Goal: Ask a question

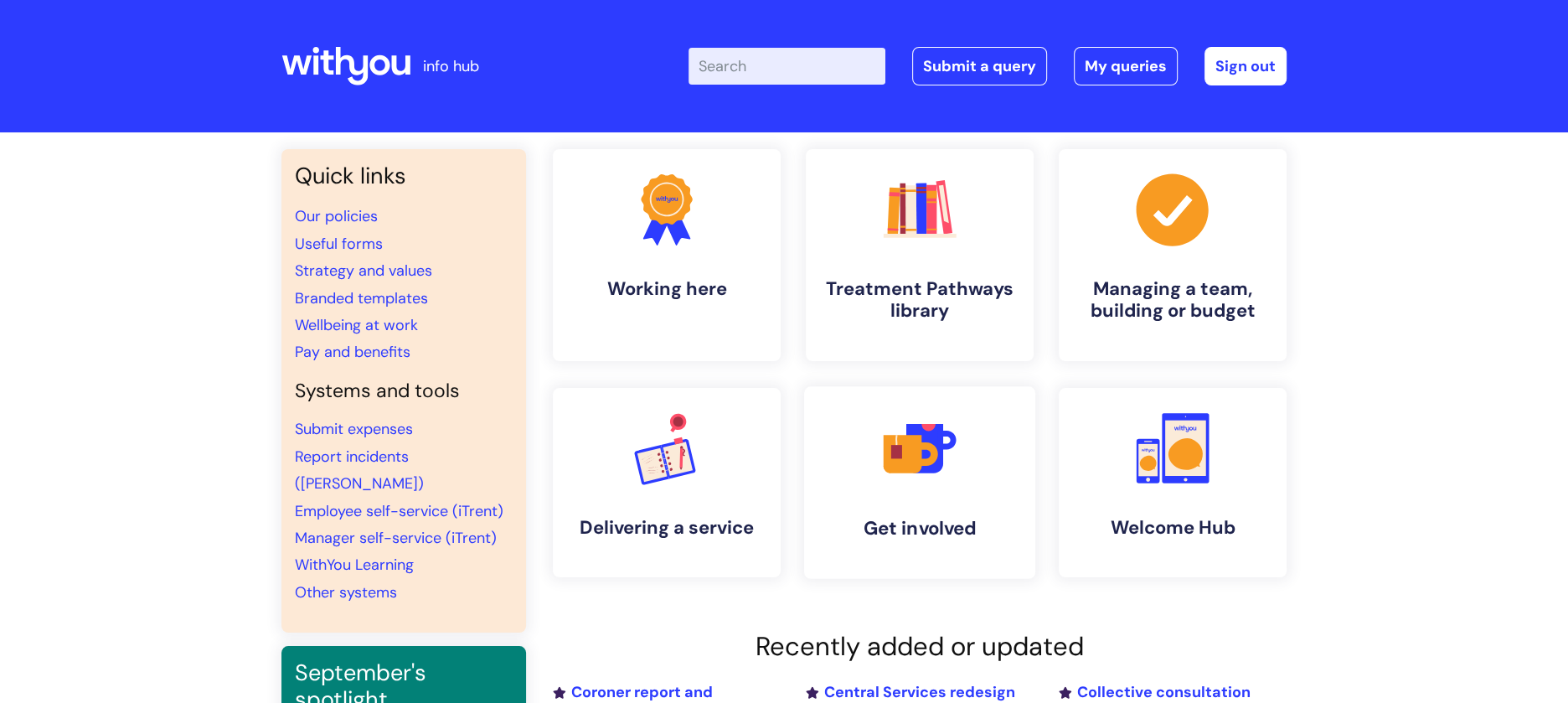
click at [899, 447] on rect at bounding box center [897, 451] width 11 height 14
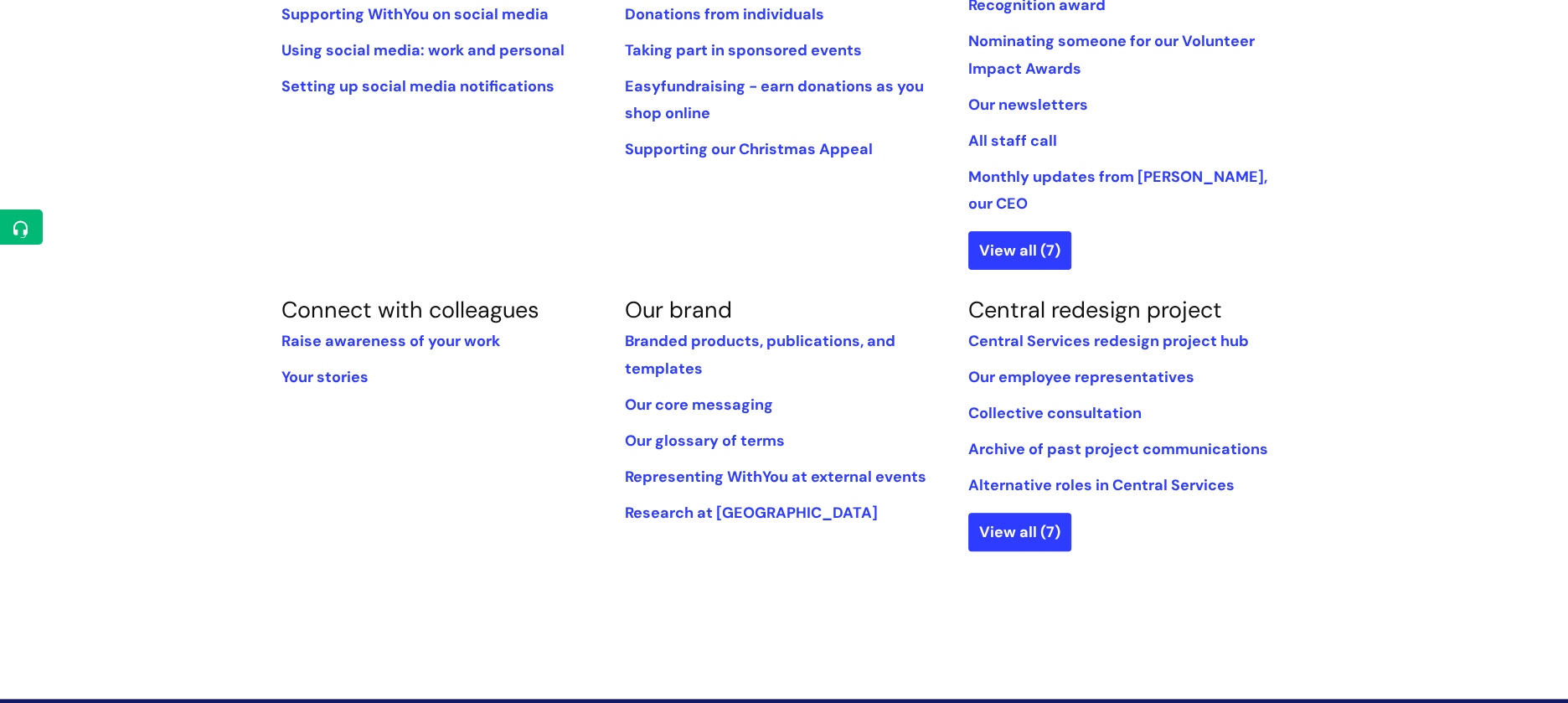
scroll to position [615, 0]
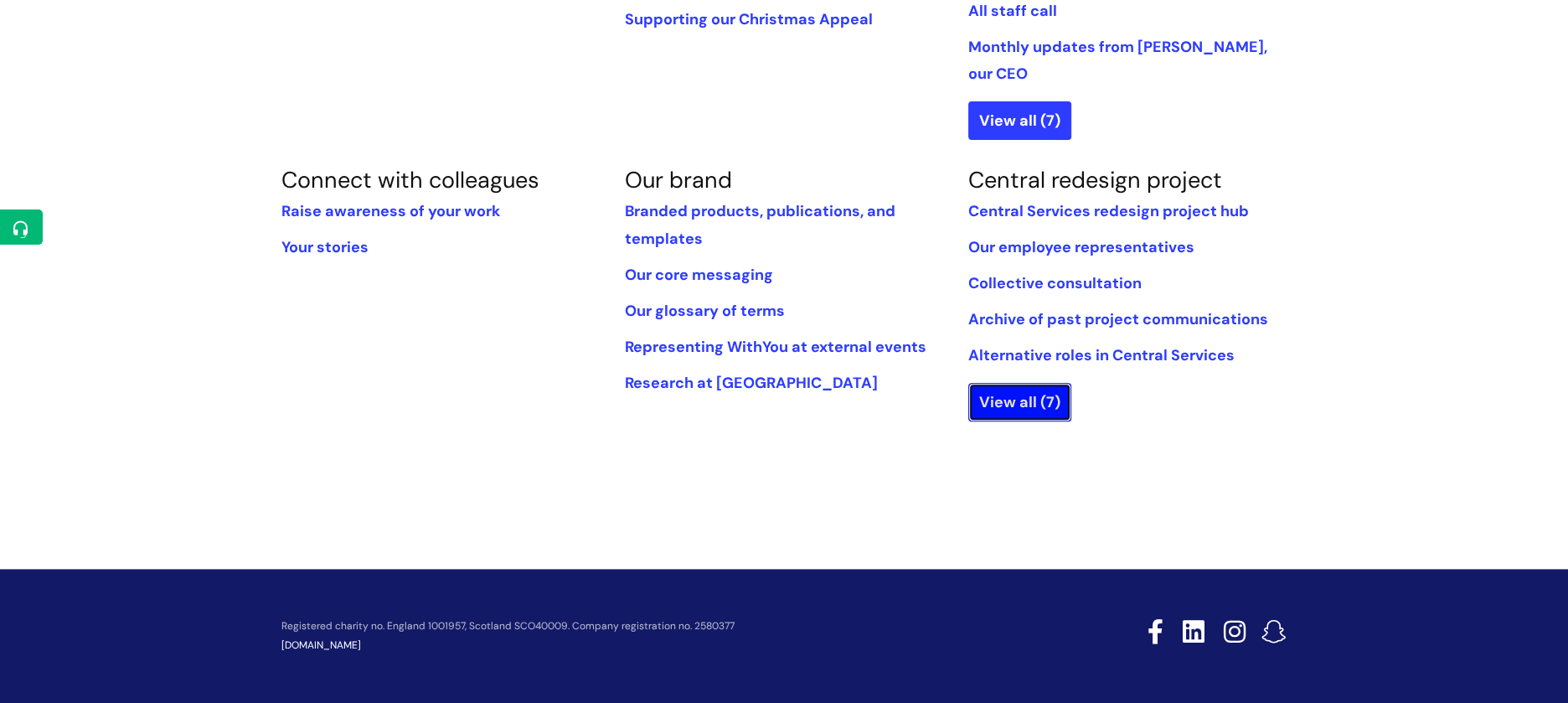
click at [1037, 382] on link "View all (7)" at bounding box center [1020, 401] width 103 height 39
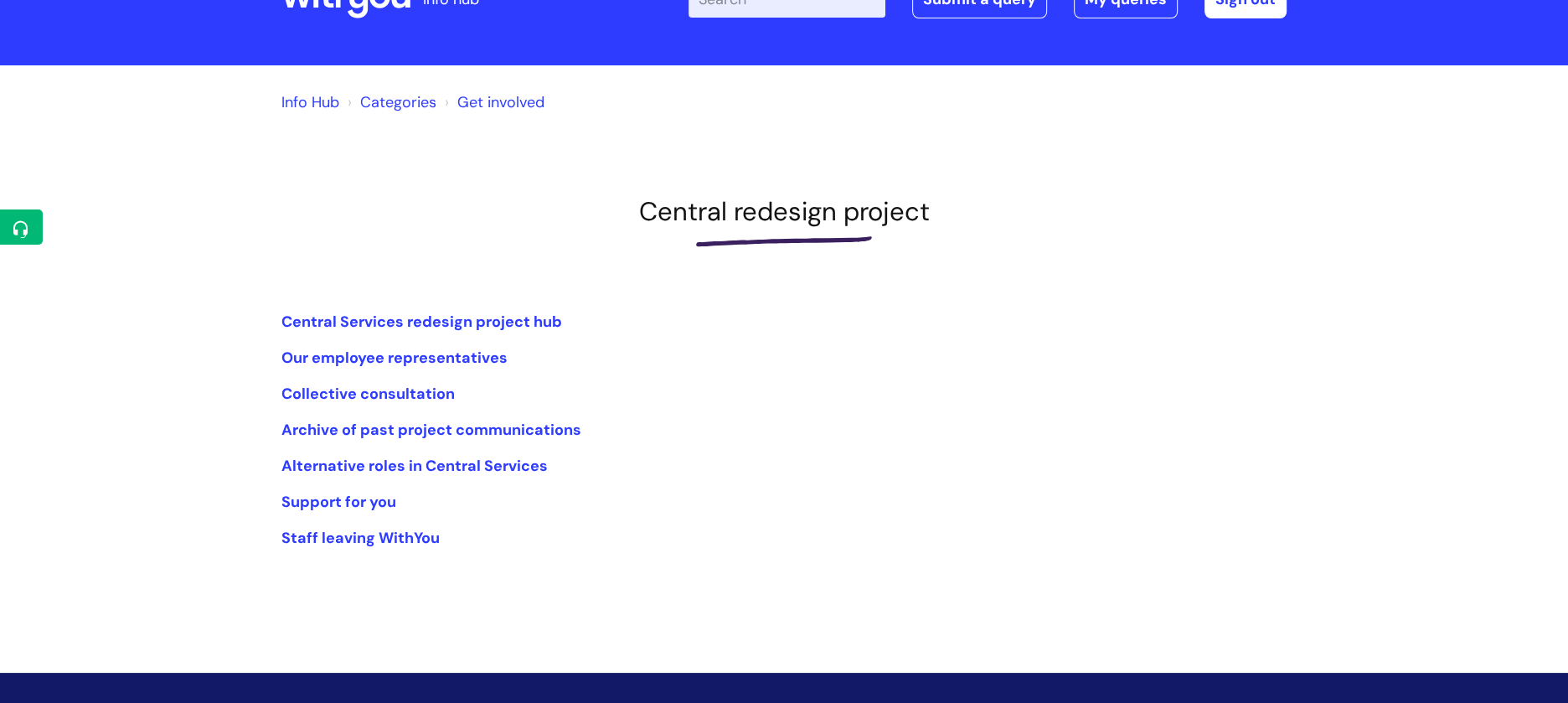
scroll to position [197, 0]
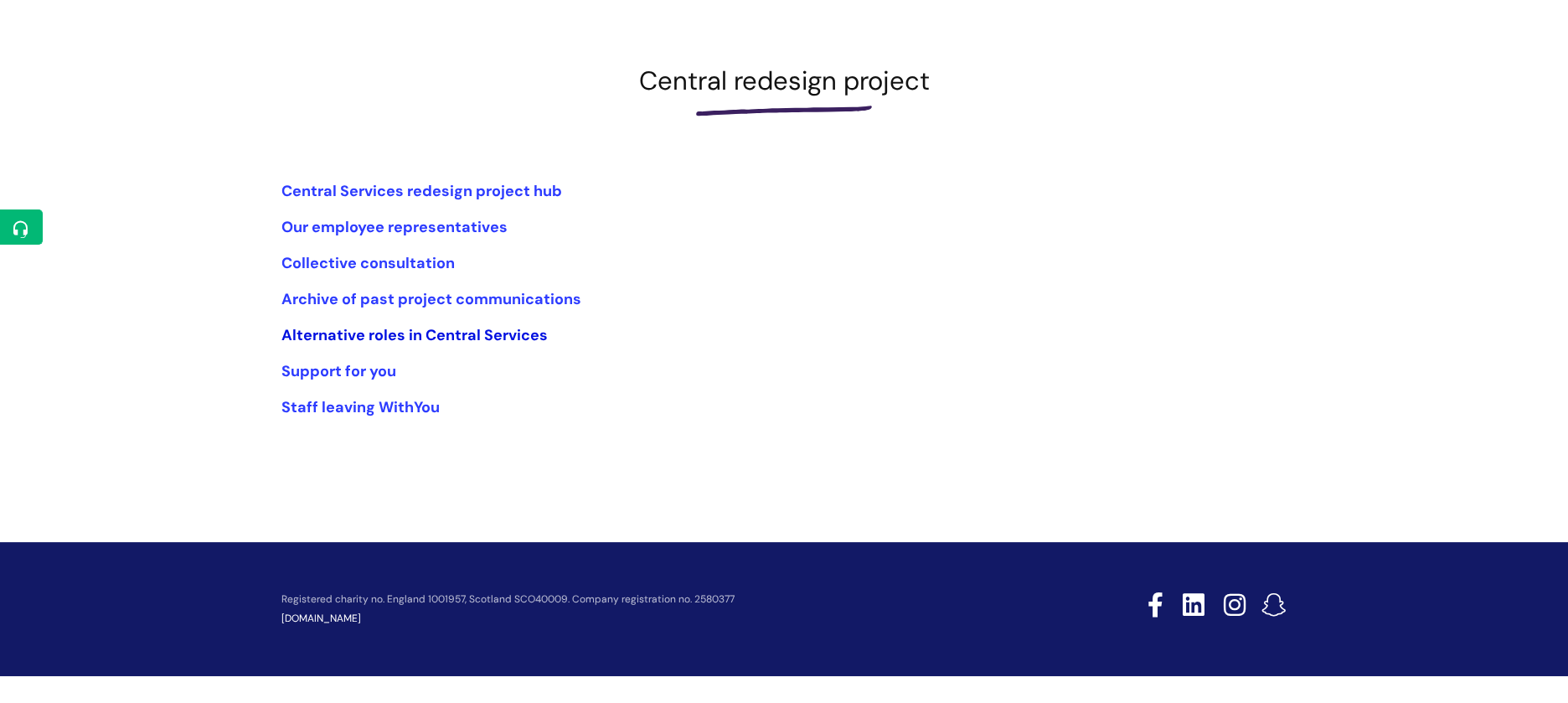
click at [437, 330] on link "Alternative roles in Central Services" at bounding box center [415, 335] width 266 height 20
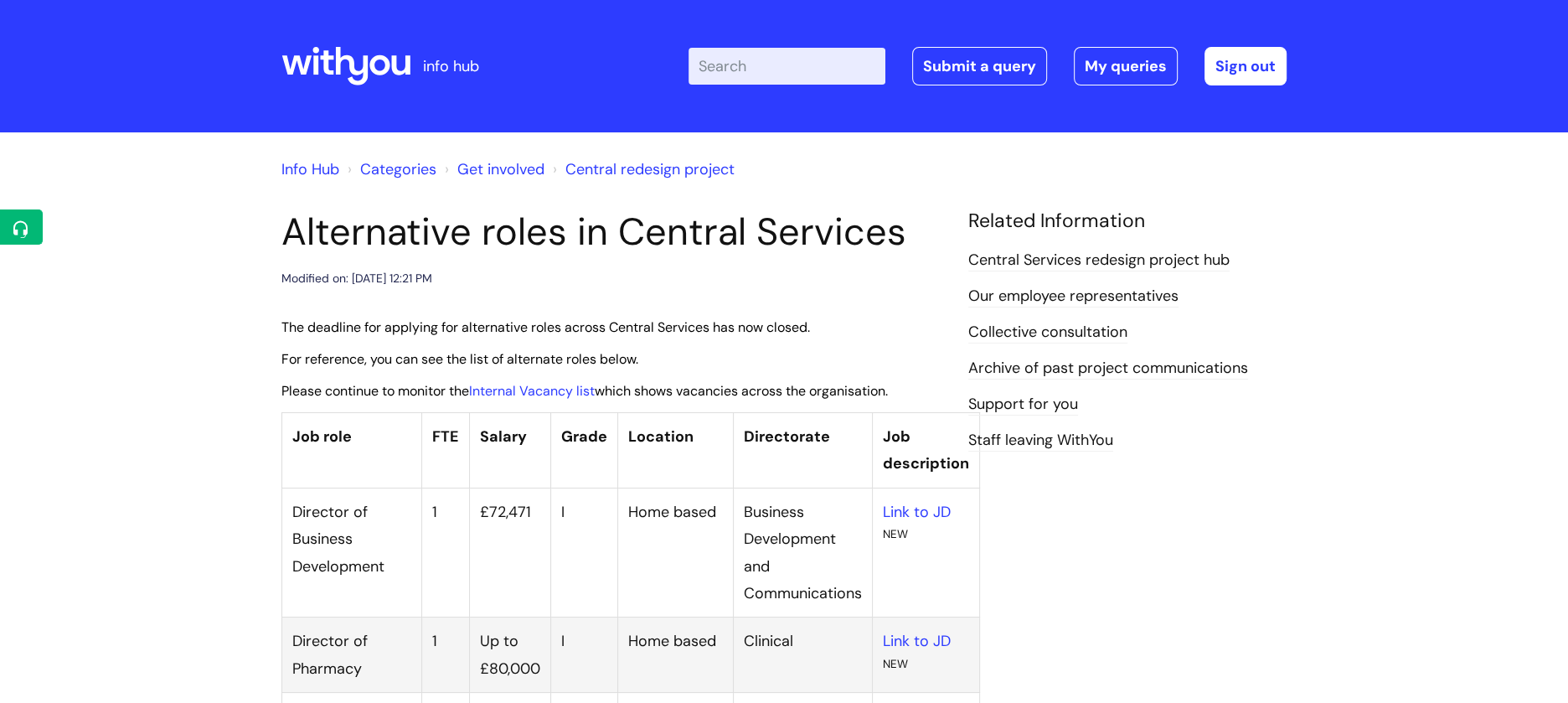
scroll to position [223, 0]
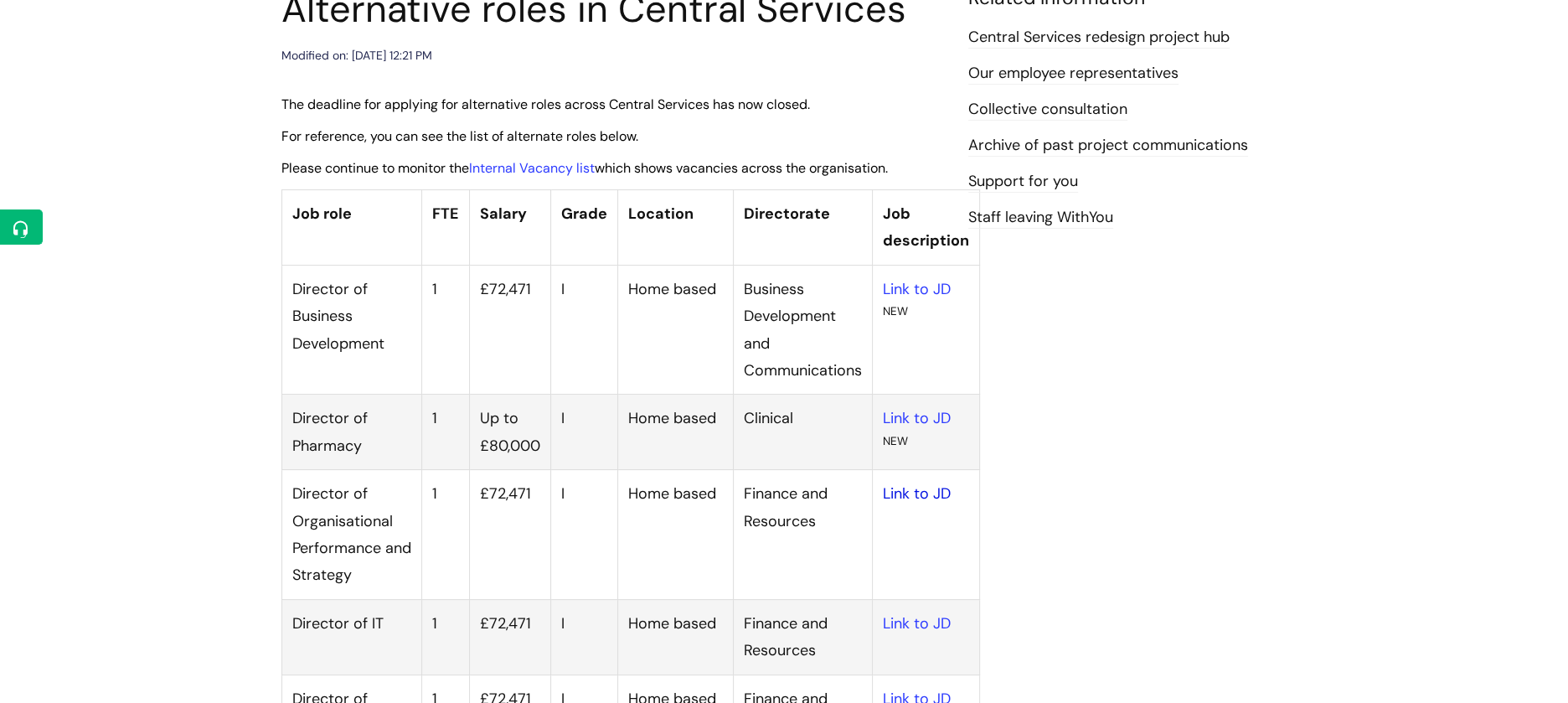
click at [925, 495] on link "Link to JD" at bounding box center [916, 493] width 68 height 20
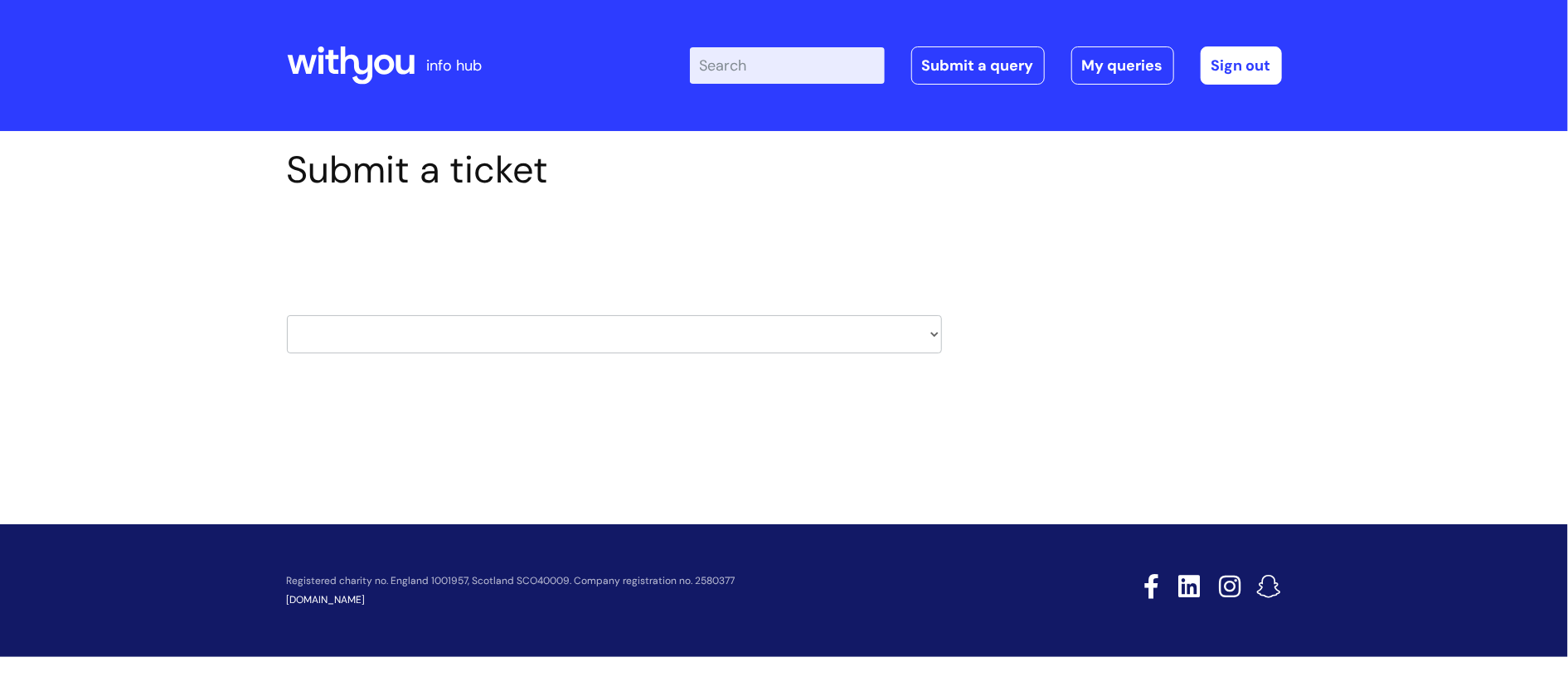
click at [729, 338] on select "HR / People IT and Support Clinical Drug Alerts Finance Accounts Data Support T…" at bounding box center [614, 334] width 655 height 39
select select "external_communications"
click at [287, 315] on select "HR / People IT and Support Clinical Drug Alerts Finance Accounts Data Support T…" at bounding box center [614, 334] width 655 height 39
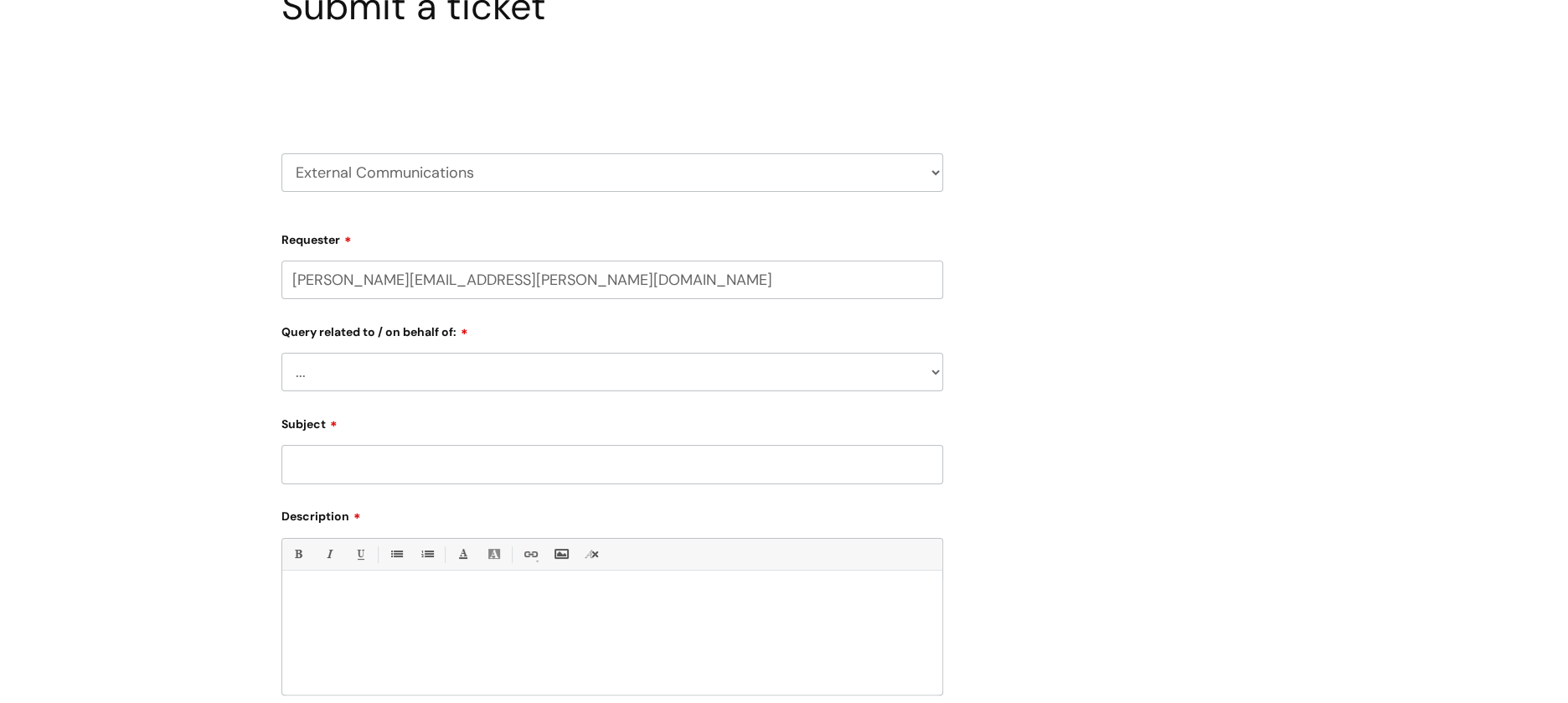
scroll to position [223, 0]
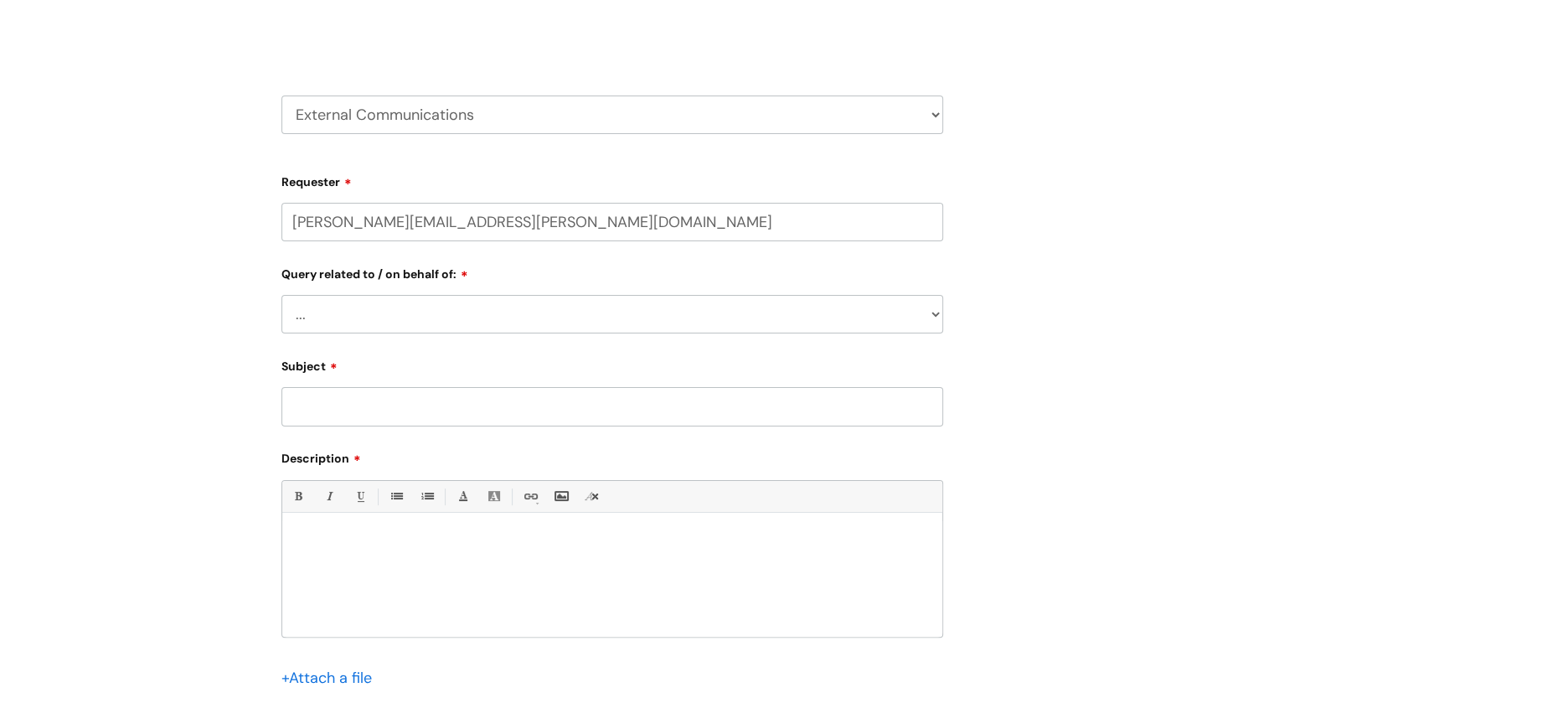
click at [913, 316] on select "... Brand or Brand Centre Website Queries (all regions) All Scottish Services I…" at bounding box center [612, 313] width 661 height 39
click at [920, 316] on select "... Brand or Brand Centre Website Queries (all regions) All Scottish Services I…" at bounding box center [612, 313] width 661 height 39
click at [1032, 274] on div "Submit a ticket Select issue type HR / People IT and Support Clinical Drug Aler…" at bounding box center [784, 361] width 1030 height 871
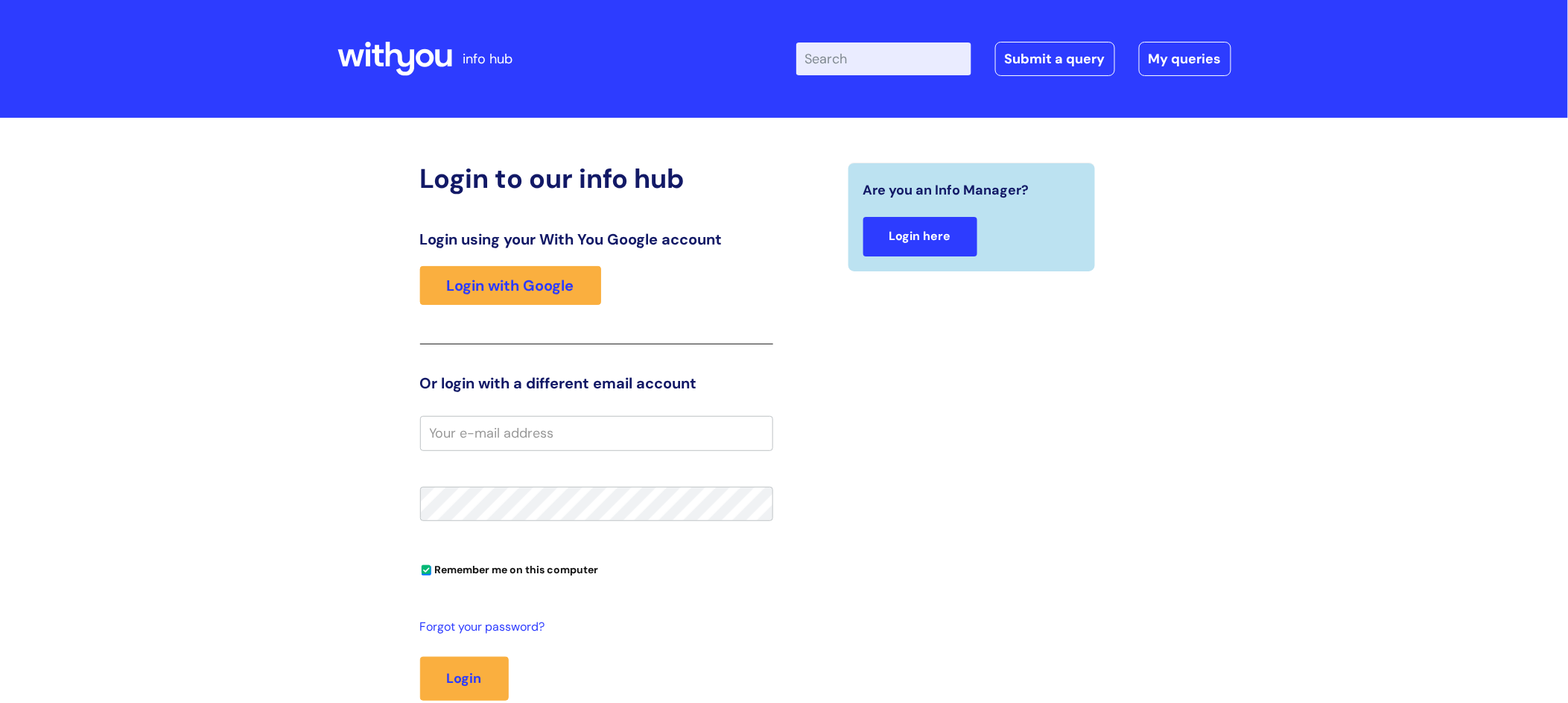
click at [912, 230] on link "Login here" at bounding box center [919, 236] width 114 height 40
